Goal: Task Accomplishment & Management: Manage account settings

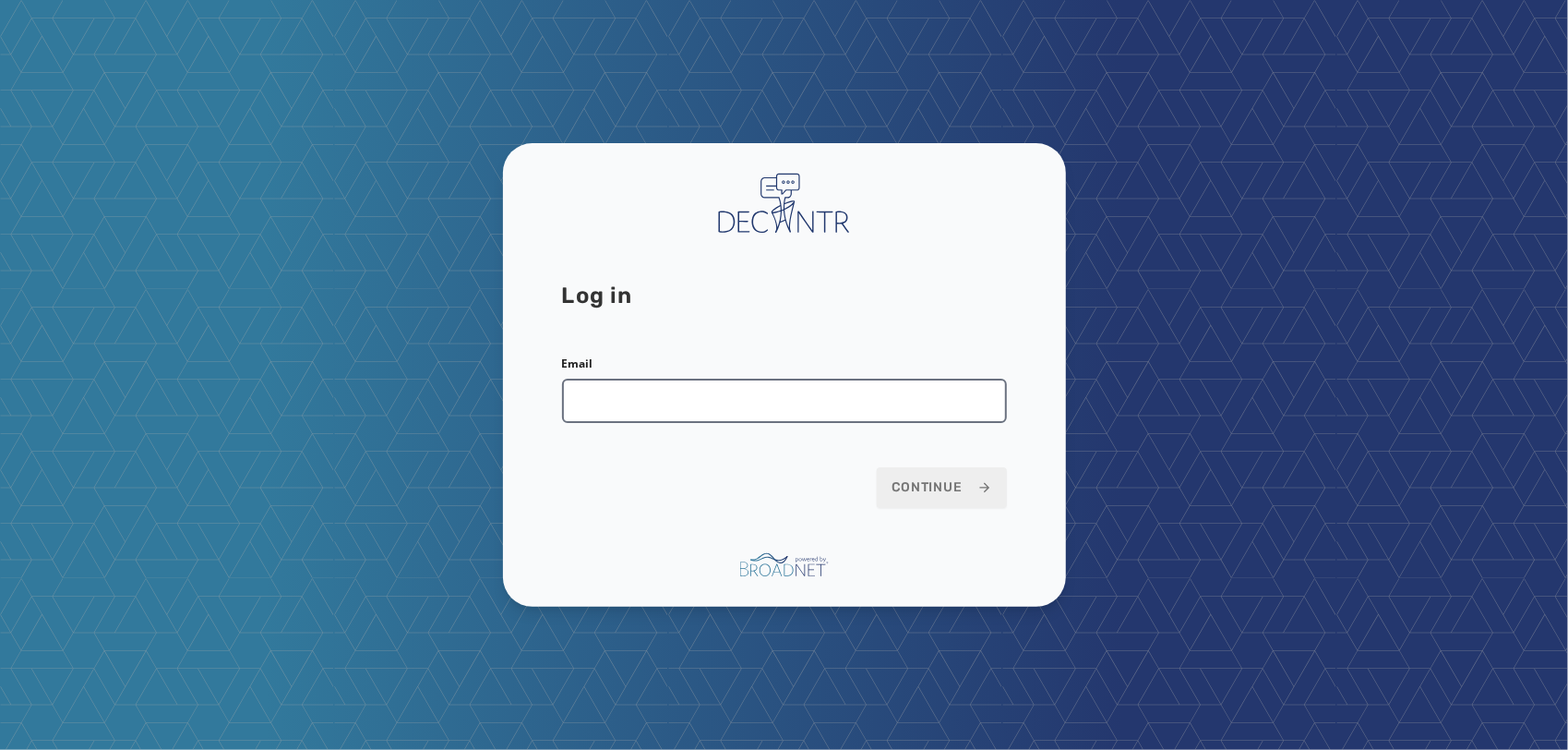
click at [877, 400] on input "Email" at bounding box center [784, 400] width 445 height 44
type input "**********"
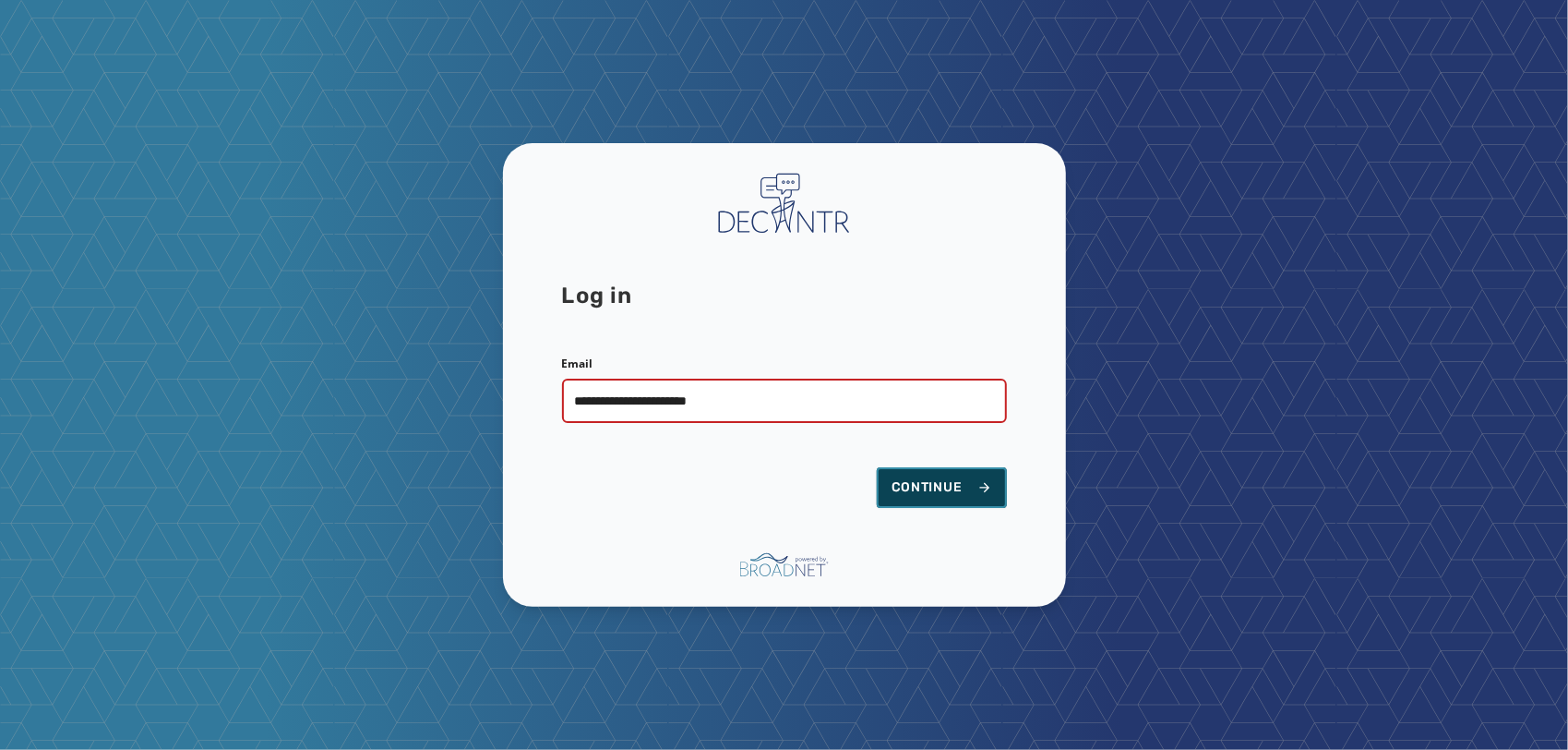
click at [958, 495] on span "Continue" at bounding box center [942, 488] width 101 height 19
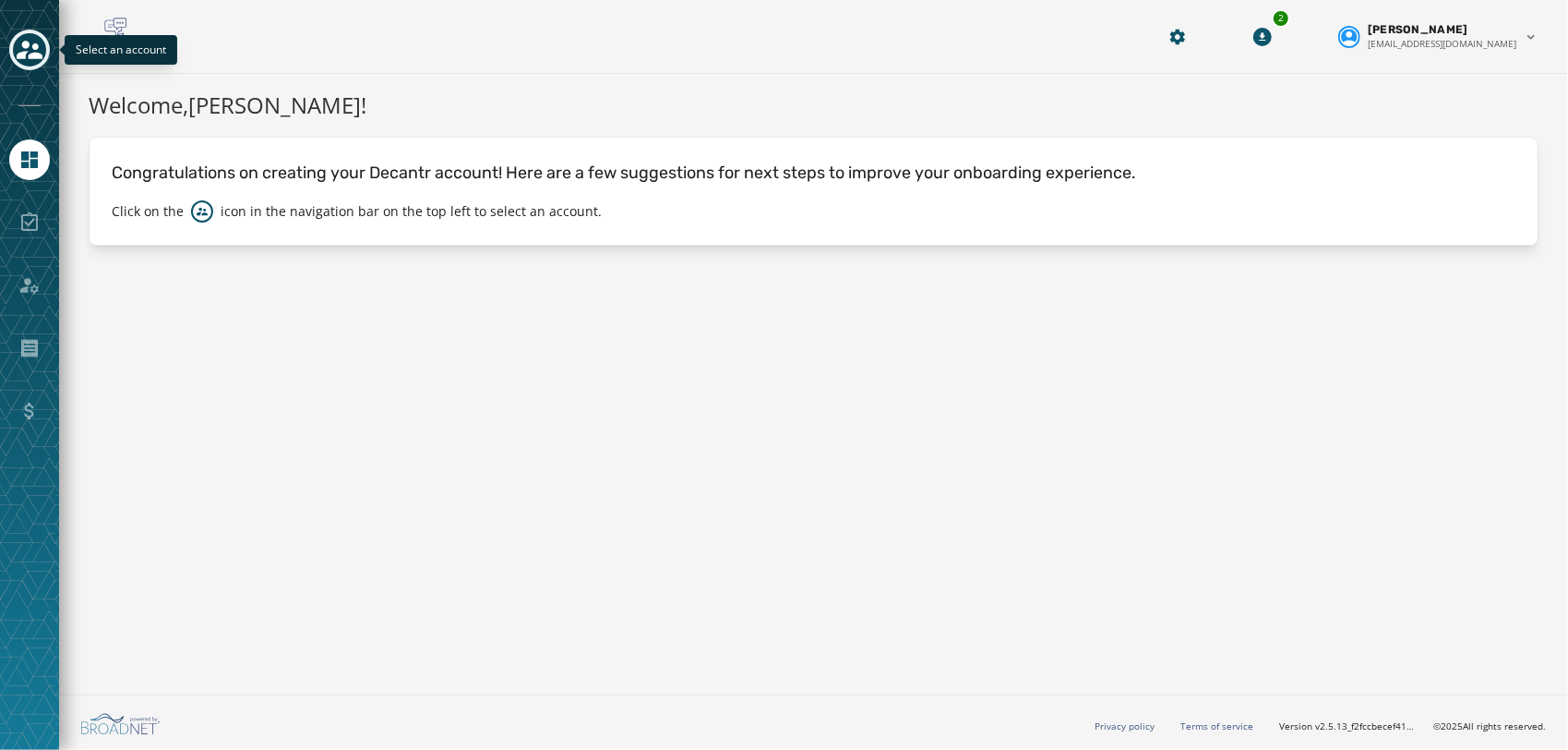
click at [38, 65] on button "Toggle account select drawer" at bounding box center [30, 50] width 41 height 41
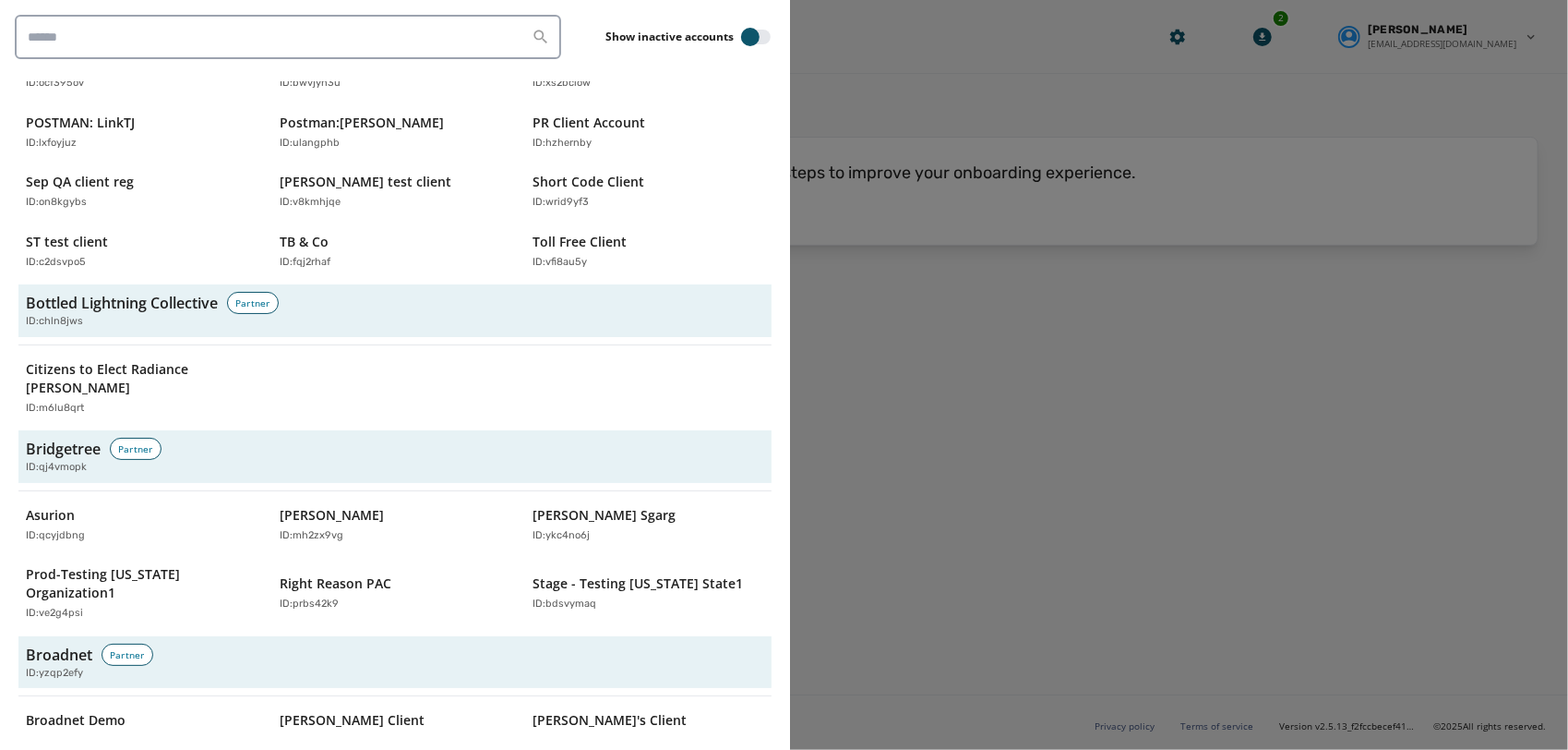
scroll to position [532, 0]
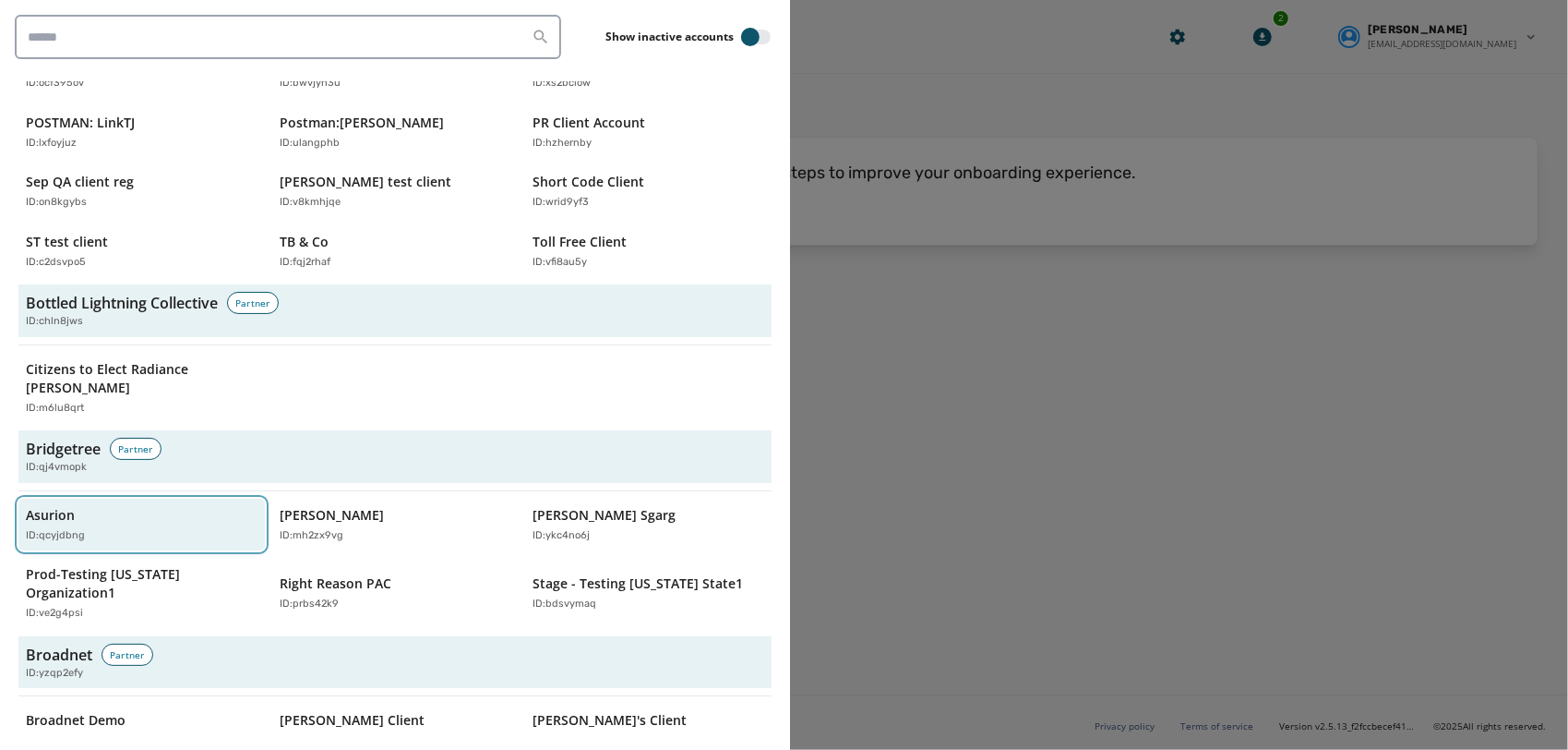
click at [113, 506] on div "Asurion ID: qcyjdbng" at bounding box center [133, 525] width 213 height 38
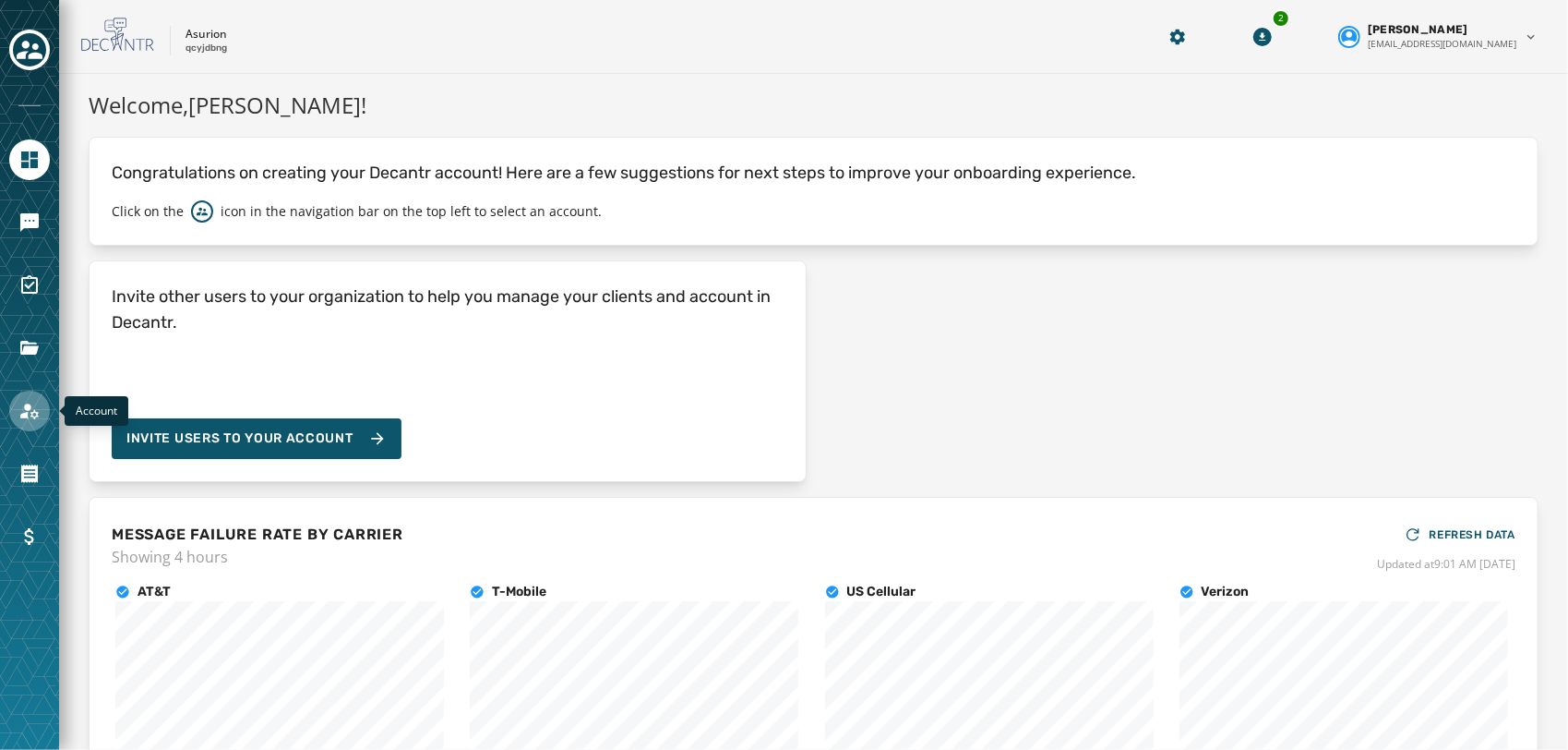
click at [32, 425] on link "Navigate to Account" at bounding box center [30, 411] width 41 height 41
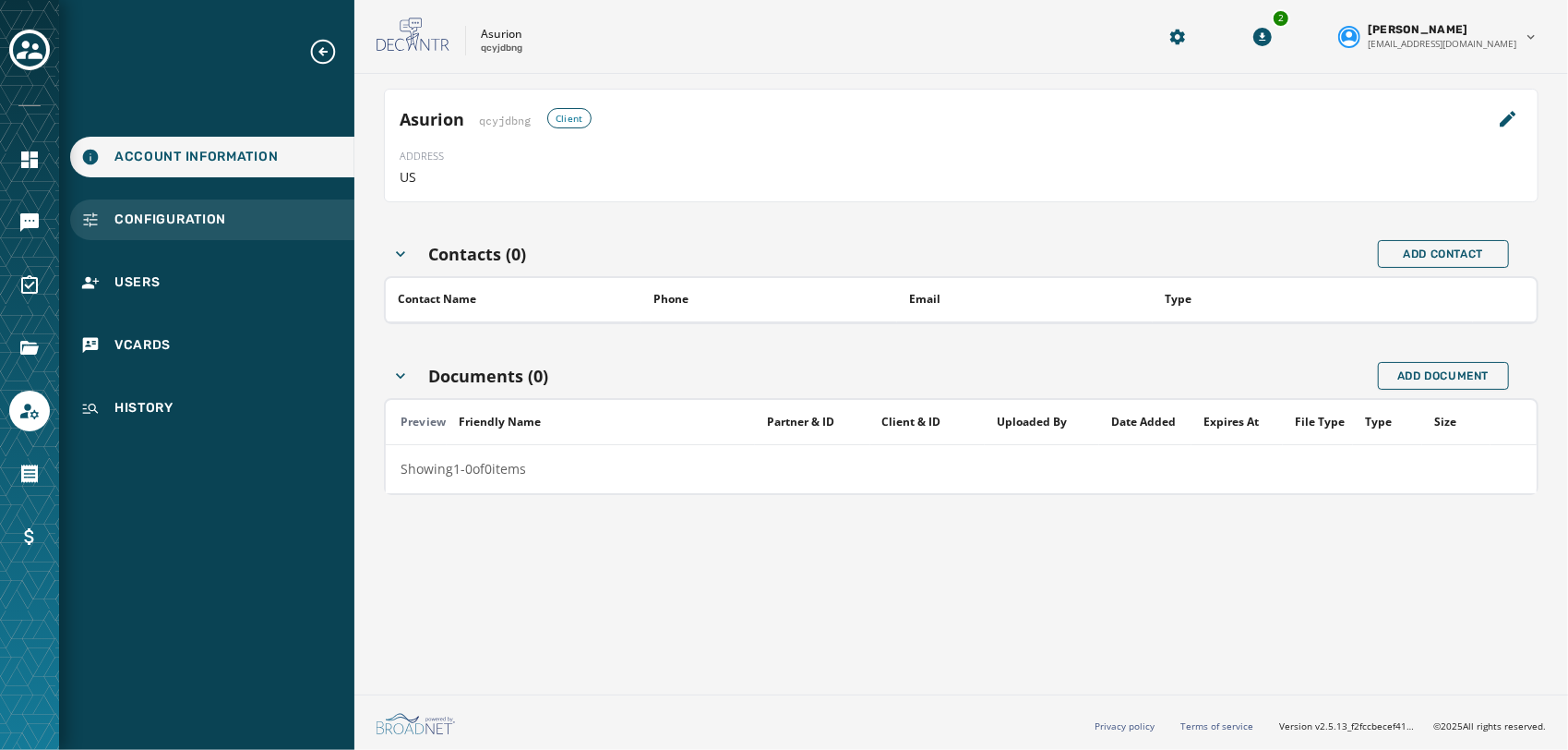
click at [170, 236] on div "Configuration" at bounding box center [212, 220] width 285 height 41
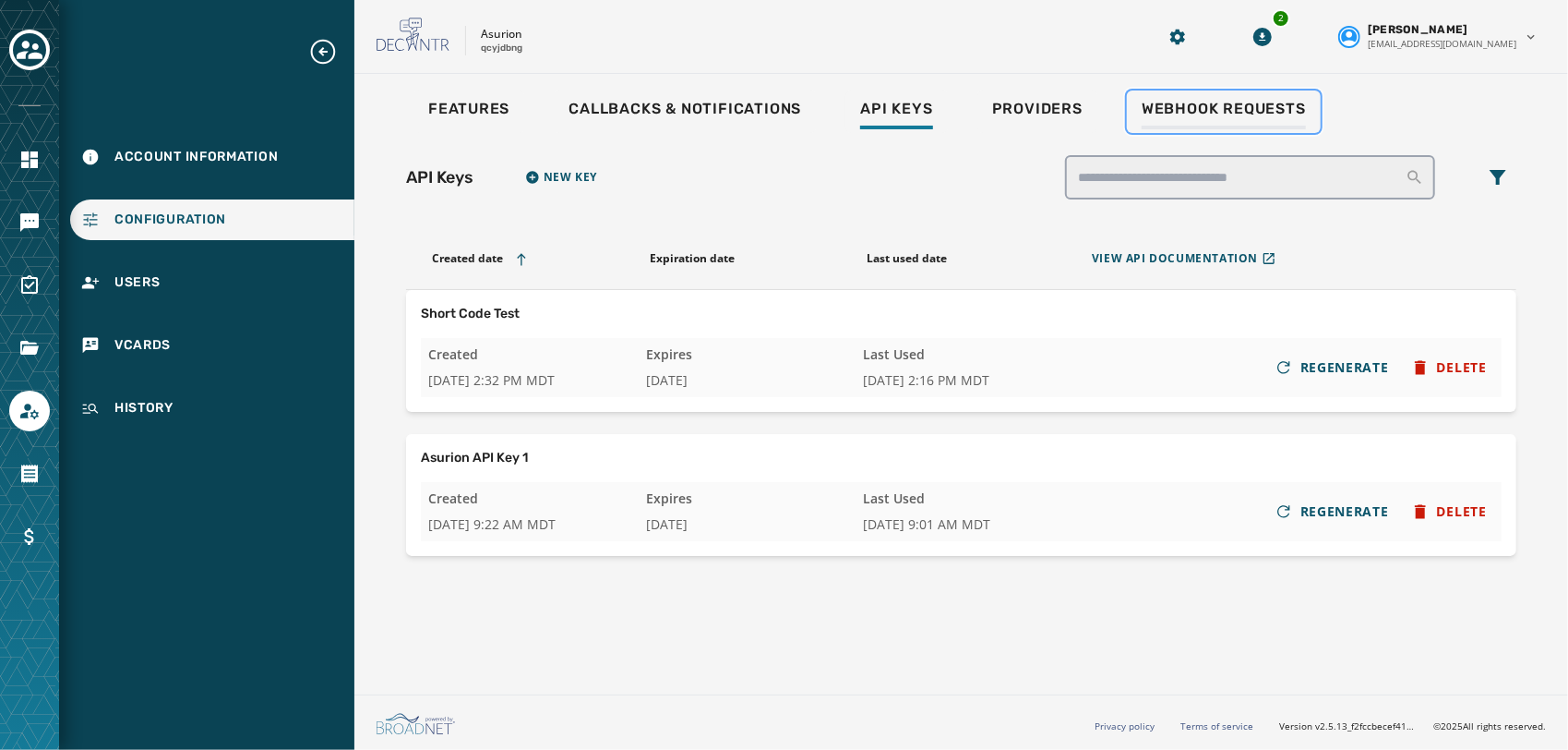
click at [1206, 91] on link "Webhook Requests" at bounding box center [1223, 112] width 194 height 43
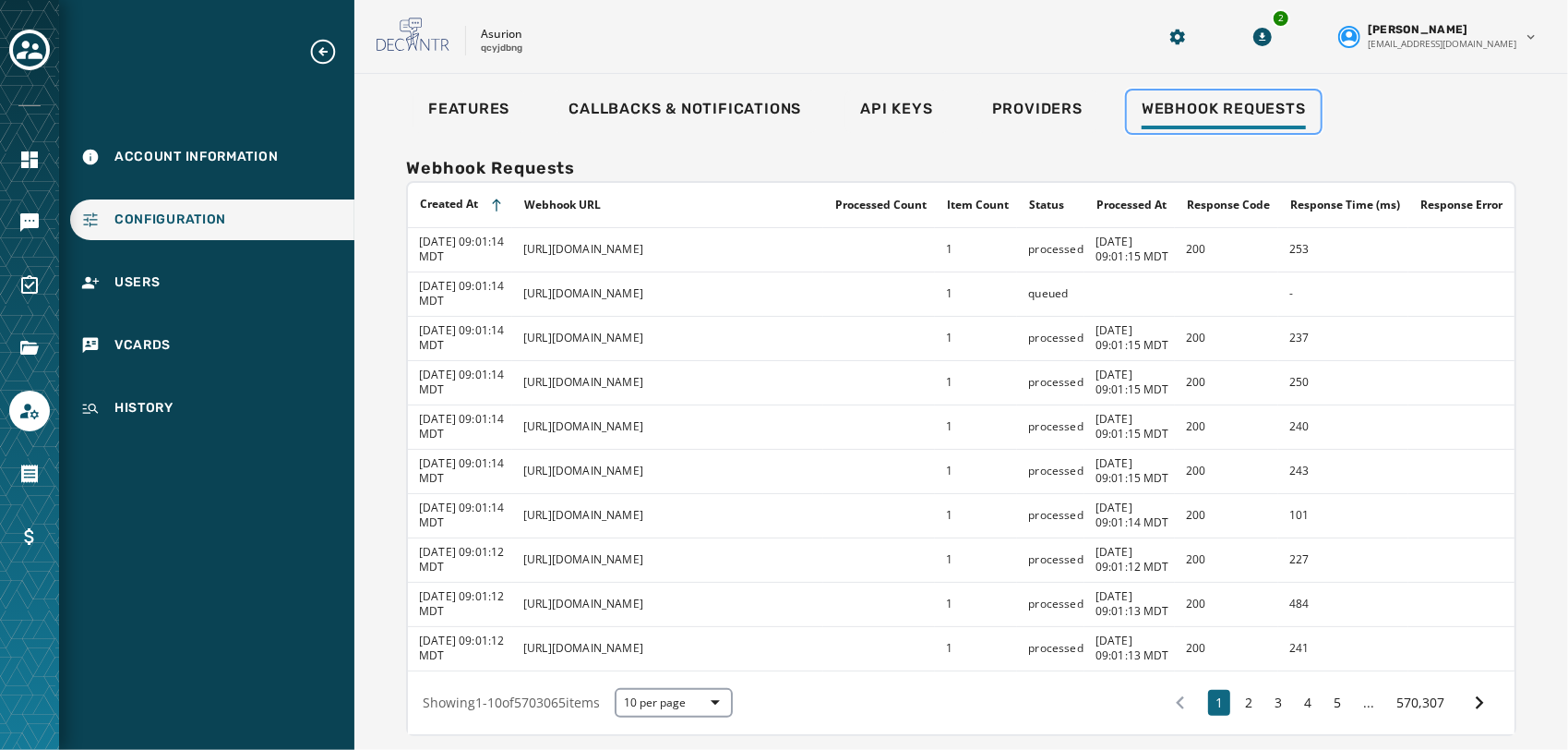
scroll to position [258, 0]
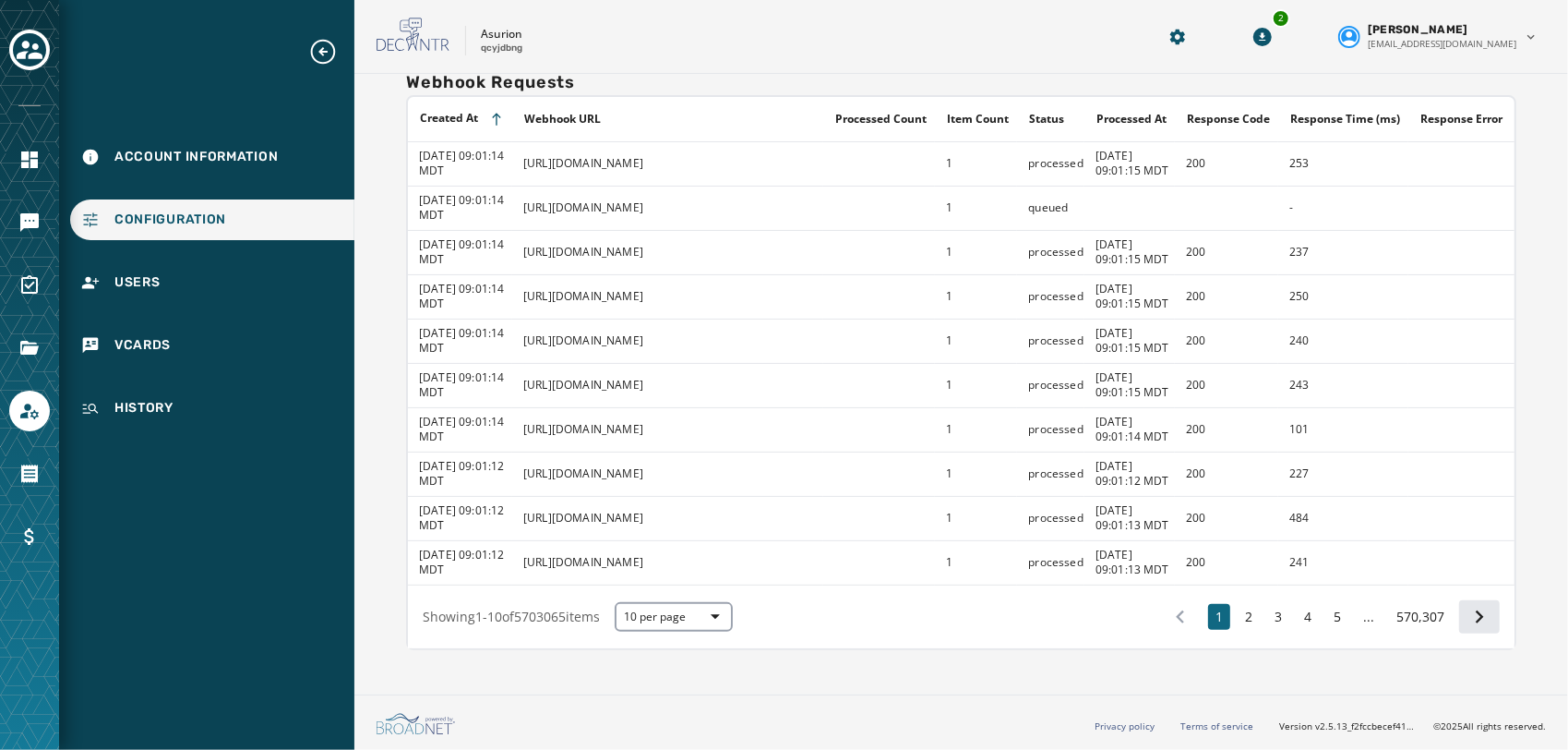
click at [1466, 613] on icon at bounding box center [1479, 617] width 26 height 26
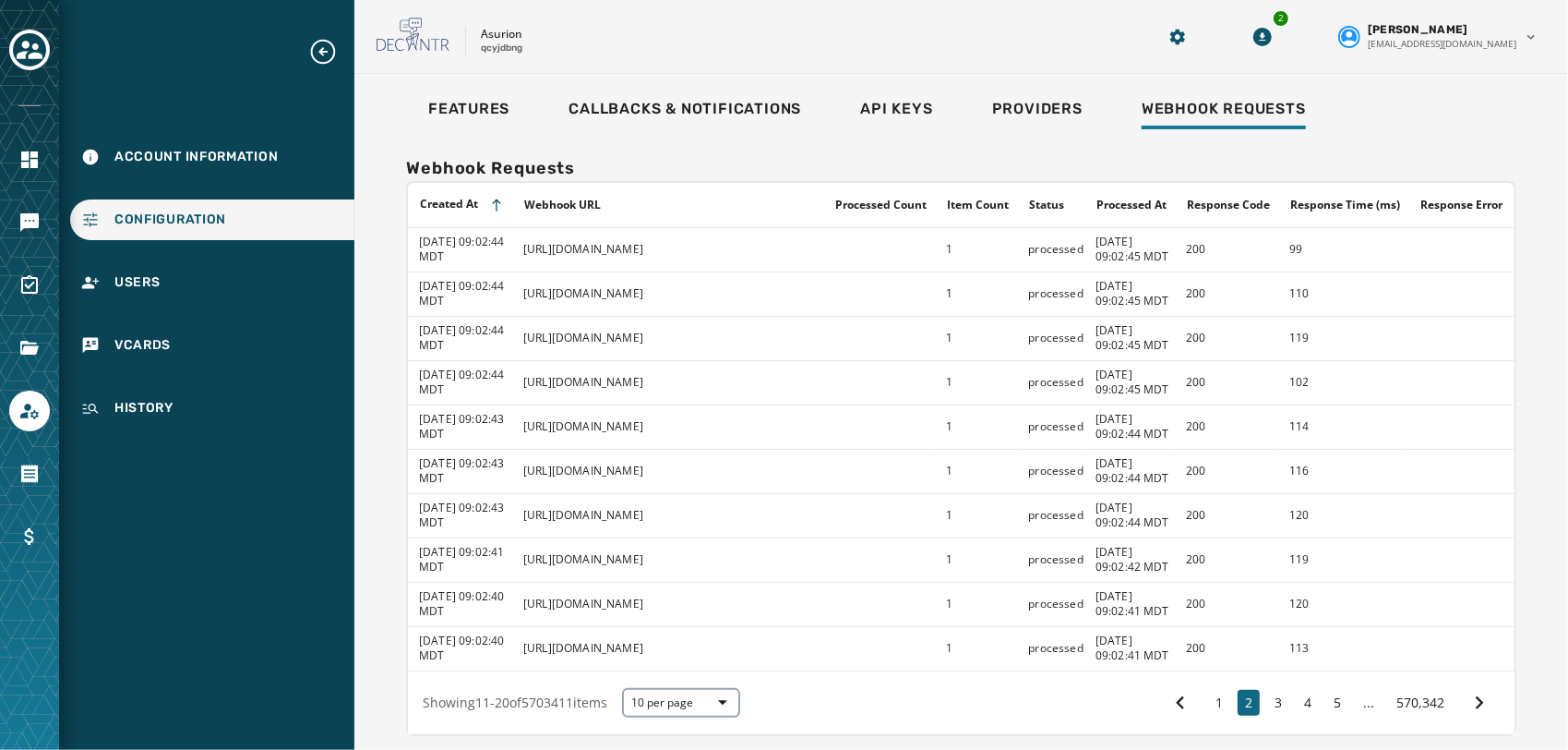
scroll to position [258, 0]
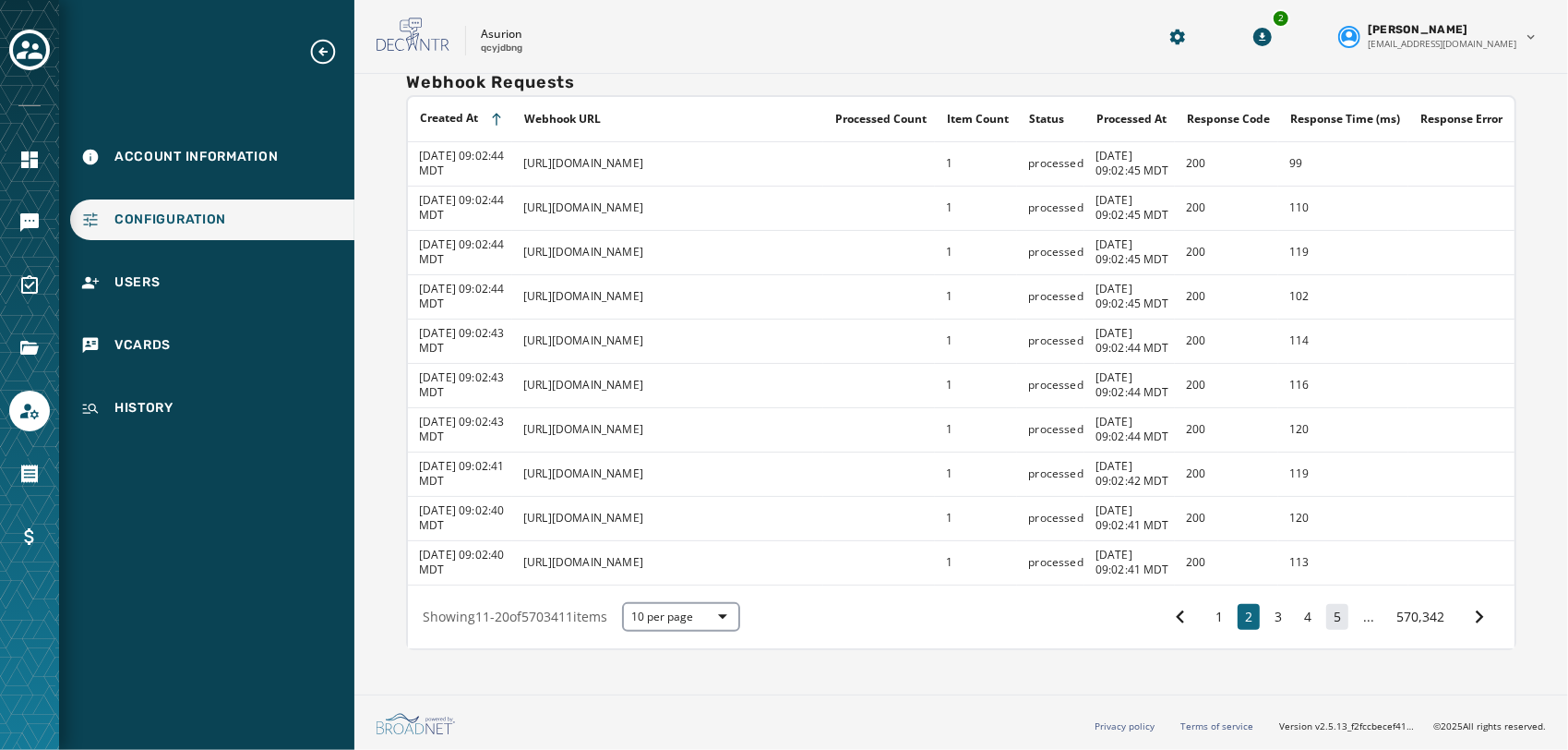
click at [1326, 620] on button "5" at bounding box center [1337, 617] width 22 height 26
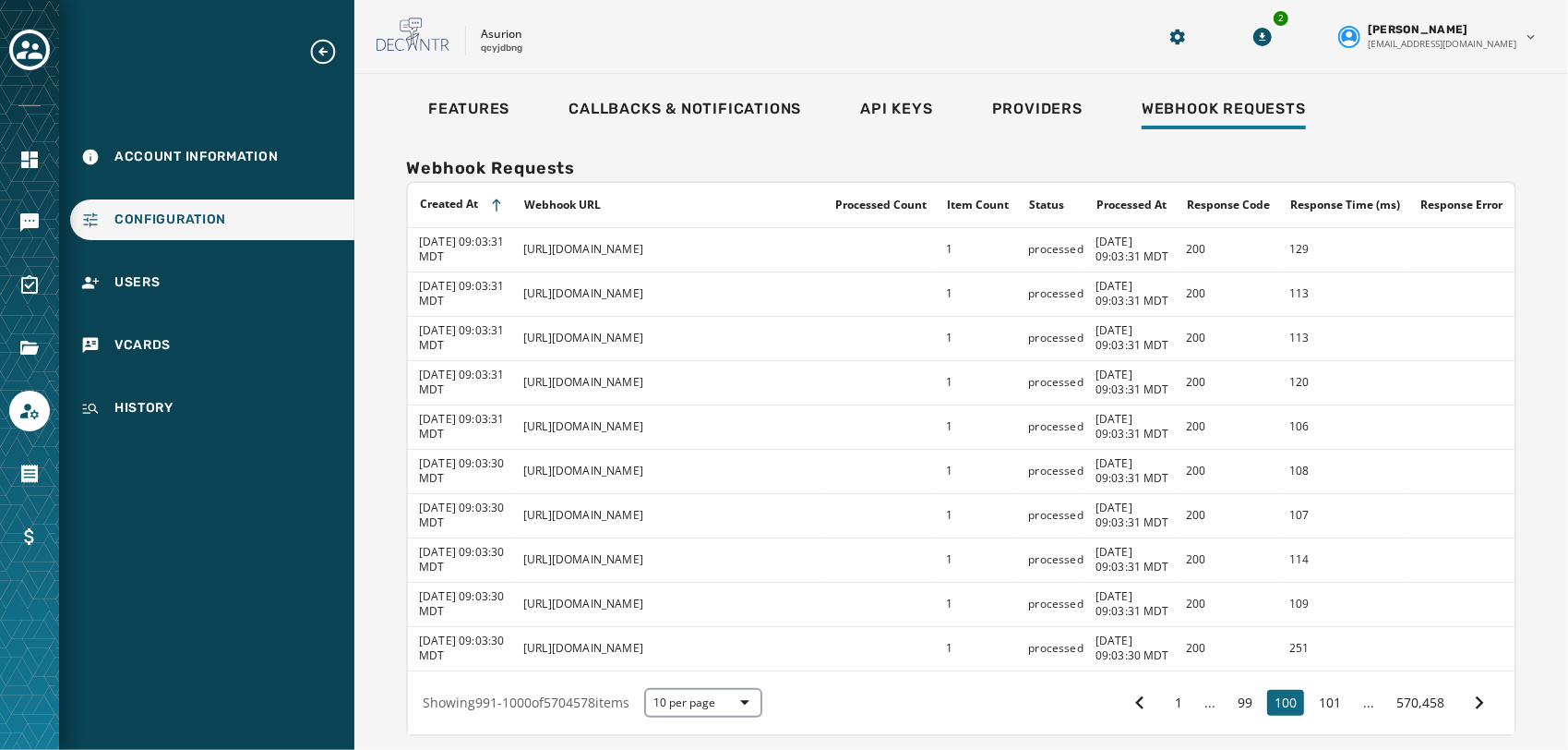
scroll to position [258, 0]
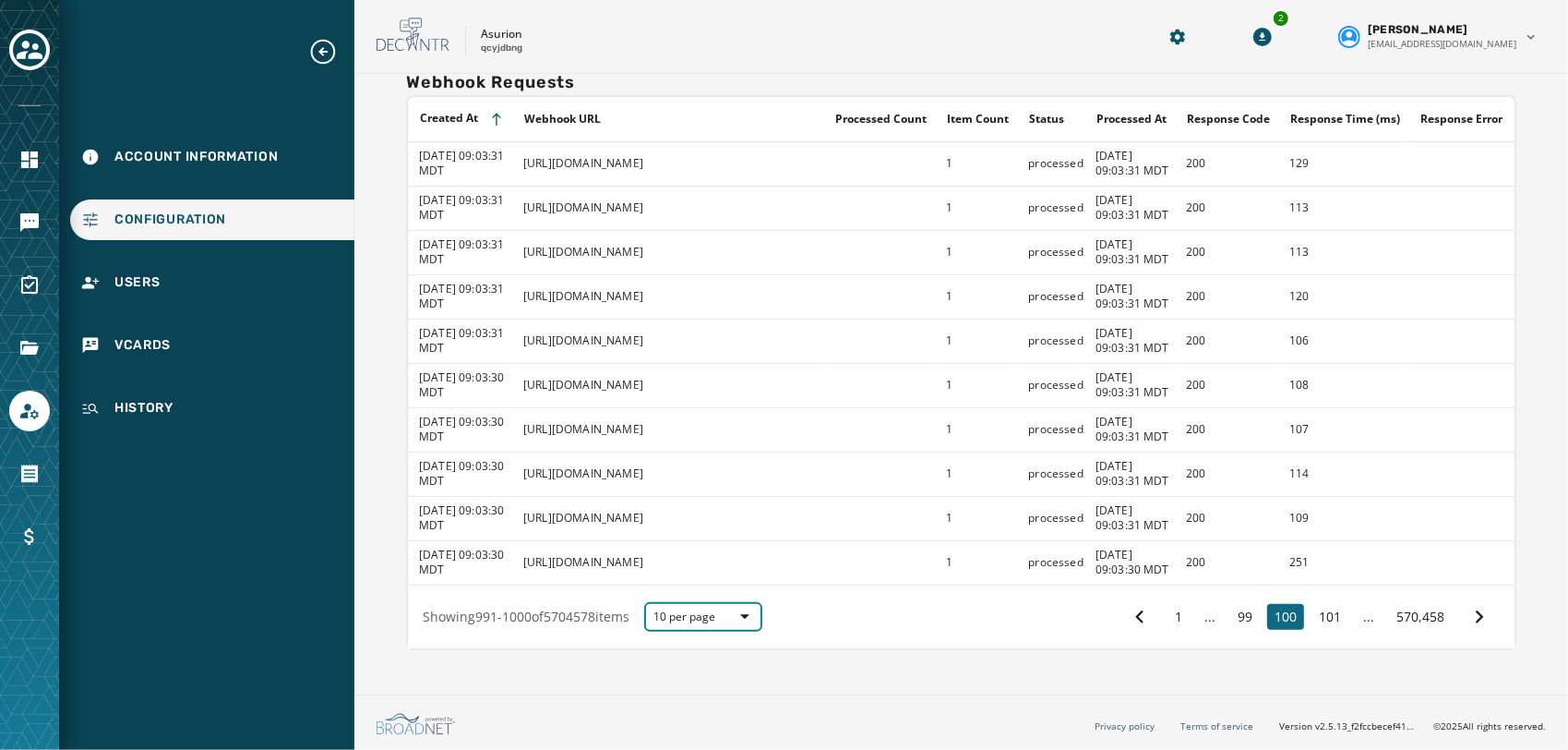
click at [714, 614] on span "10 per page" at bounding box center [703, 617] width 100 height 15
click at [705, 657] on div "Webhook Requests Created At Webhook URL Processed Count Item Count Status Proce…" at bounding box center [961, 360] width 1155 height 625
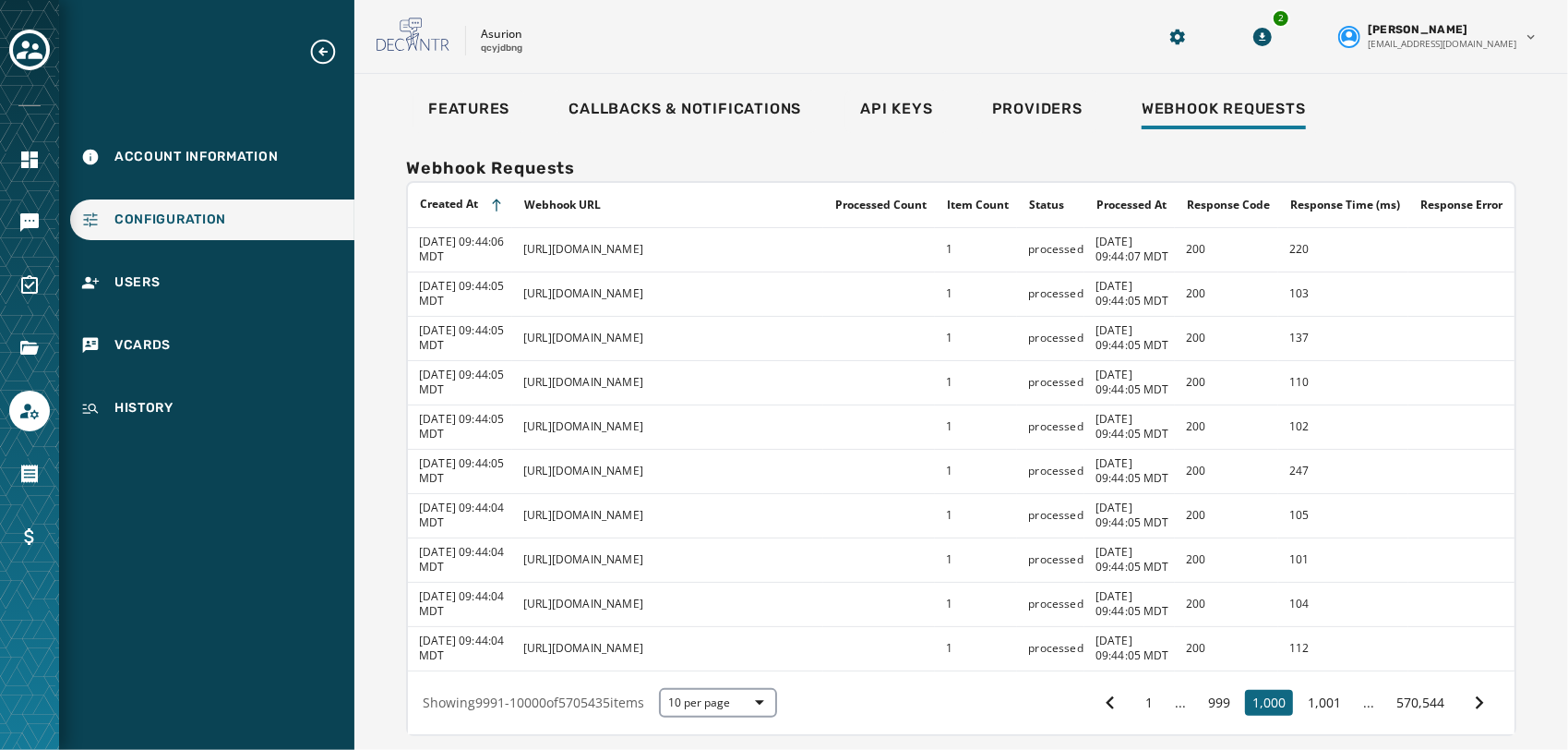
scroll to position [258, 0]
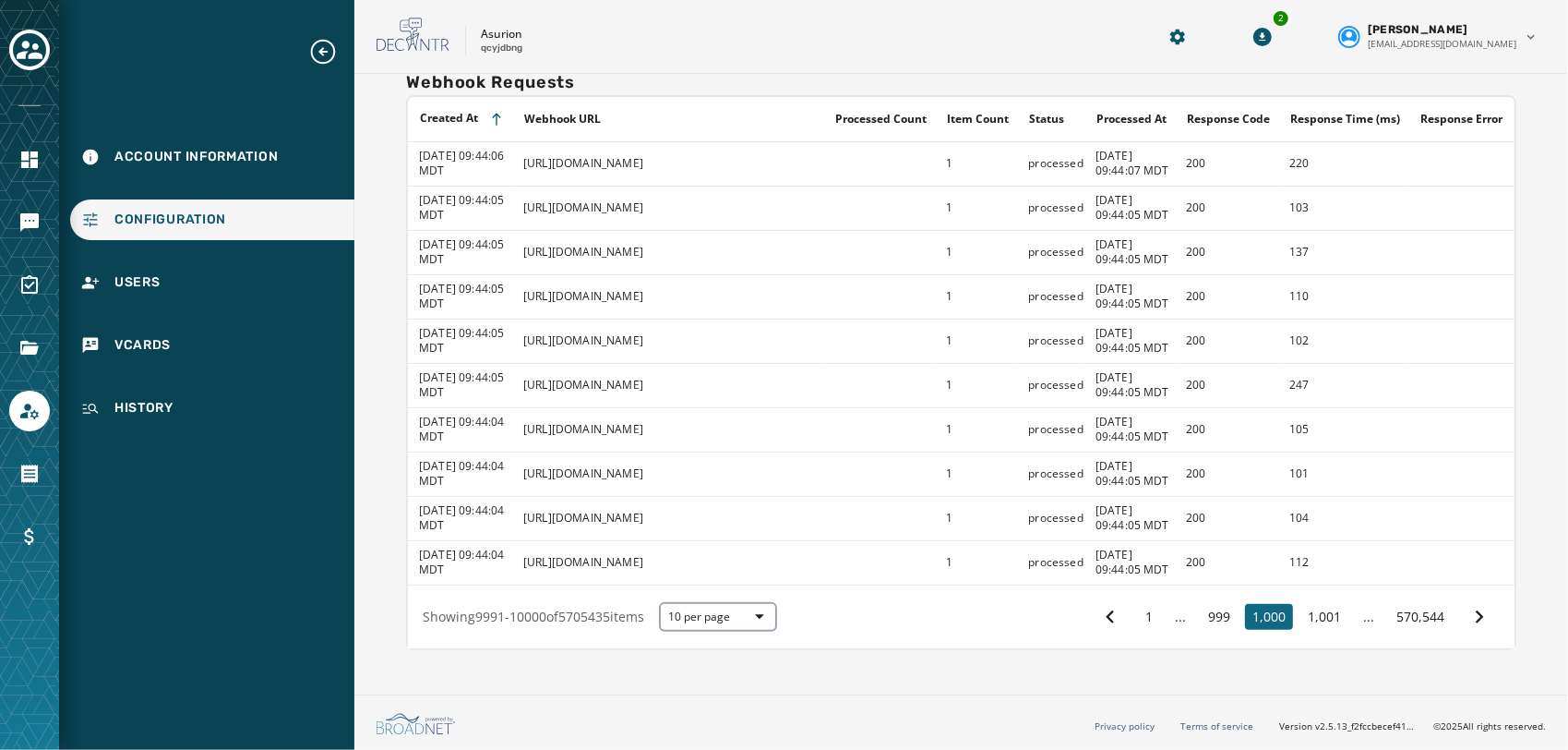
click at [505, 45] on p "qcyjdbng" at bounding box center [501, 48] width 42 height 14
copy p "qcyjdbng"
click at [30, 166] on icon "Navigate to Home" at bounding box center [30, 159] width 22 height 22
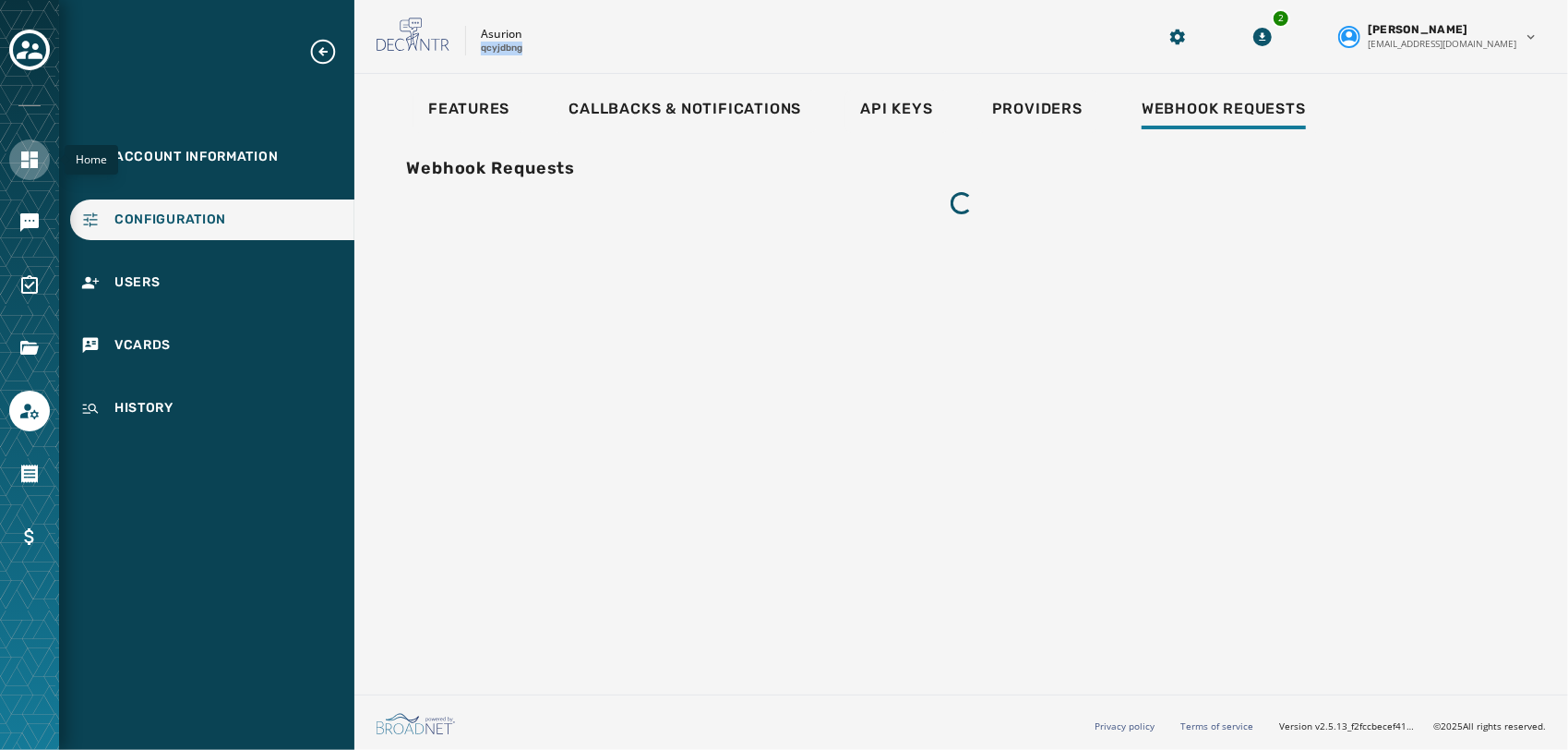
scroll to position [0, 0]
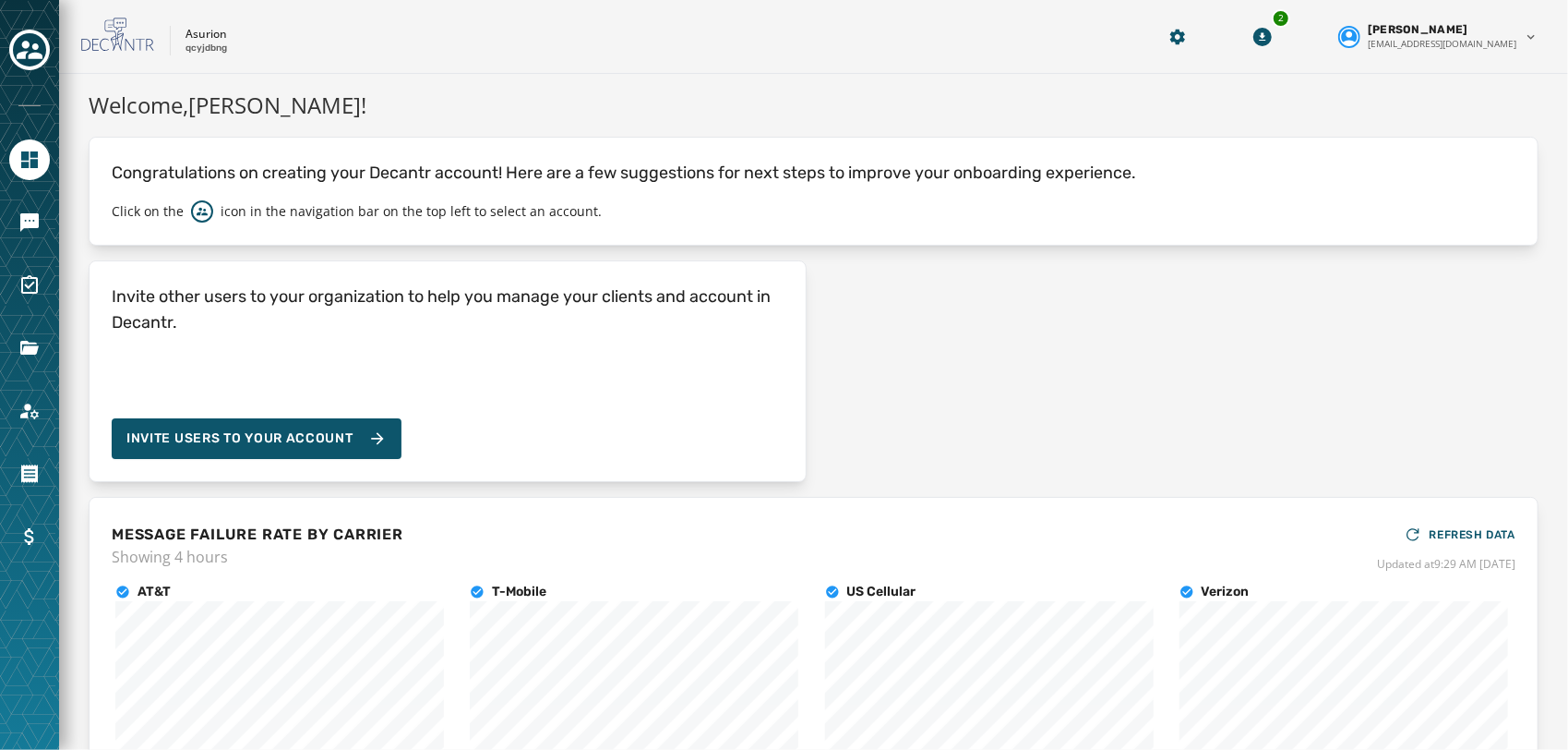
click at [932, 295] on div "Invite other users to your organization to help you manage your clients and acc…" at bounding box center [814, 371] width 1449 height 222
